Goal: Task Accomplishment & Management: Use online tool/utility

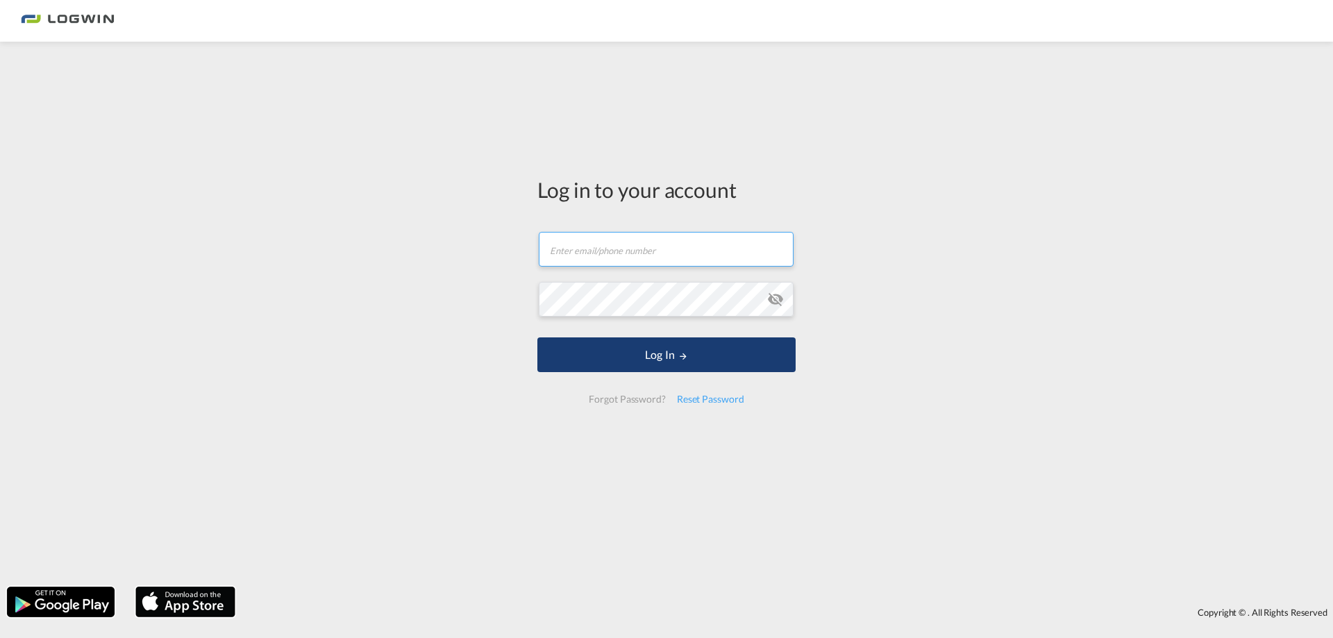
type input "[EMAIL_ADDRESS][DOMAIN_NAME]"
click at [686, 360] on md-icon "LOGIN" at bounding box center [683, 356] width 10 height 10
